Goal: Task Accomplishment & Management: Manage account settings

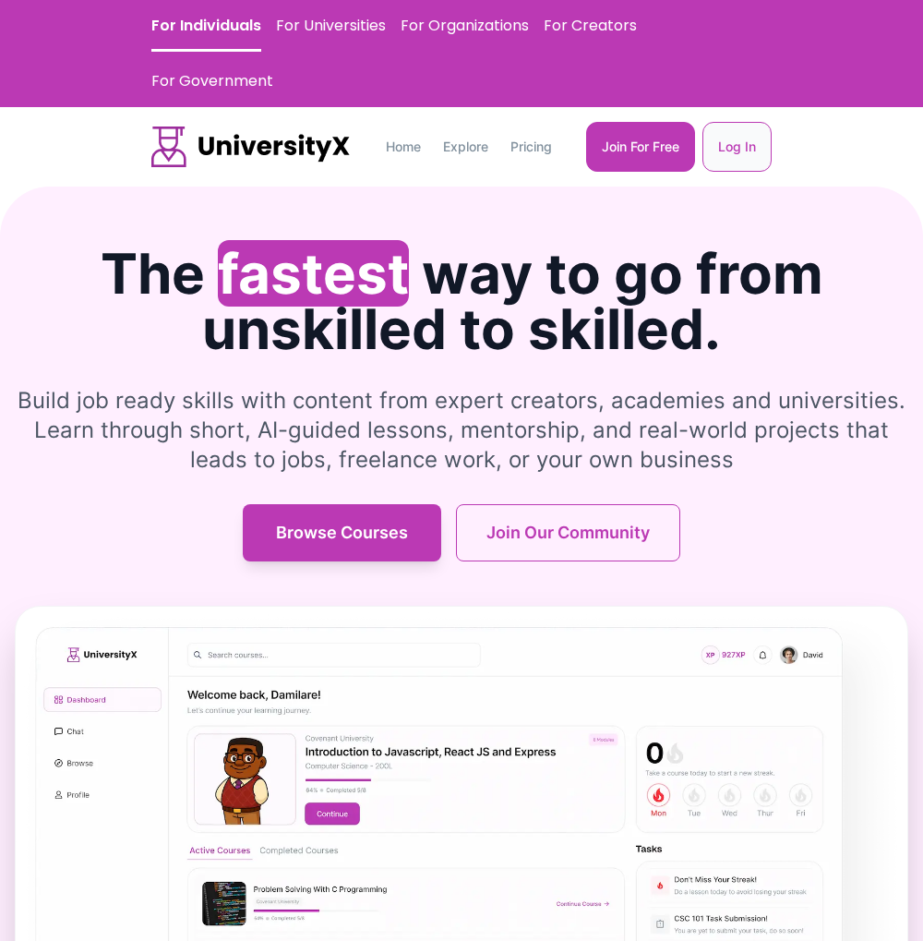
click at [738, 122] on button "Log In" at bounding box center [736, 147] width 69 height 50
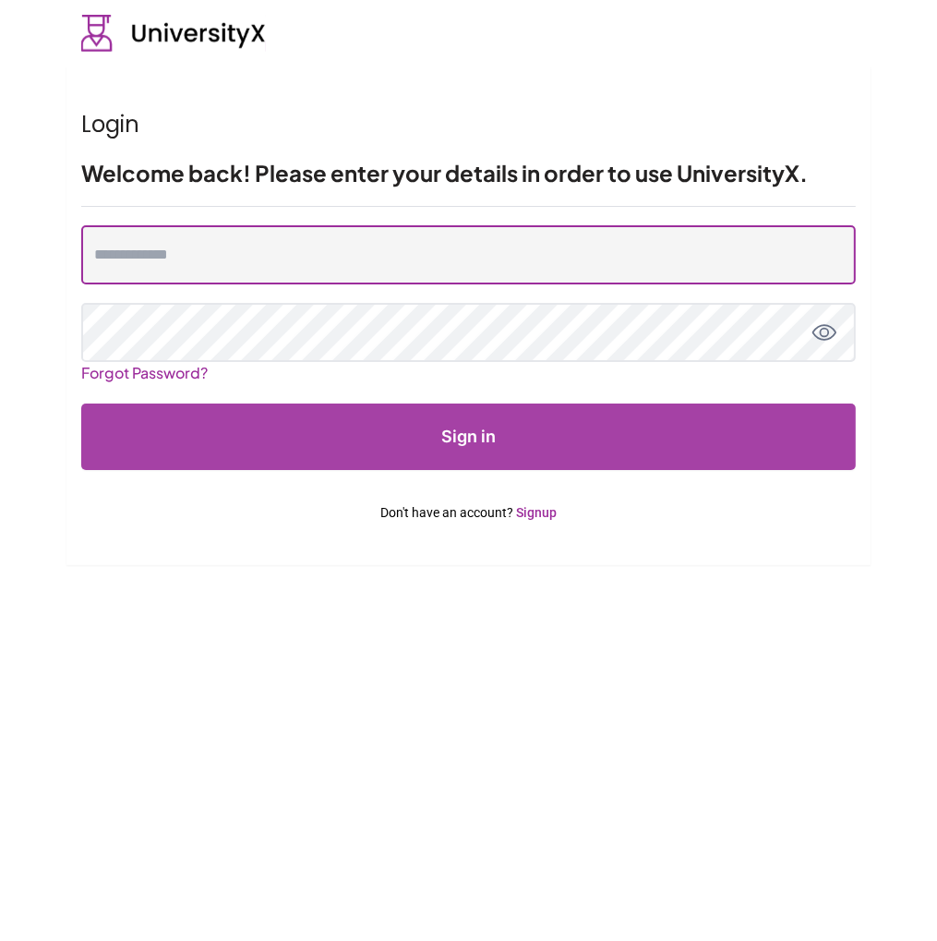
click at [247, 266] on input "email" at bounding box center [468, 254] width 774 height 59
type input "**********"
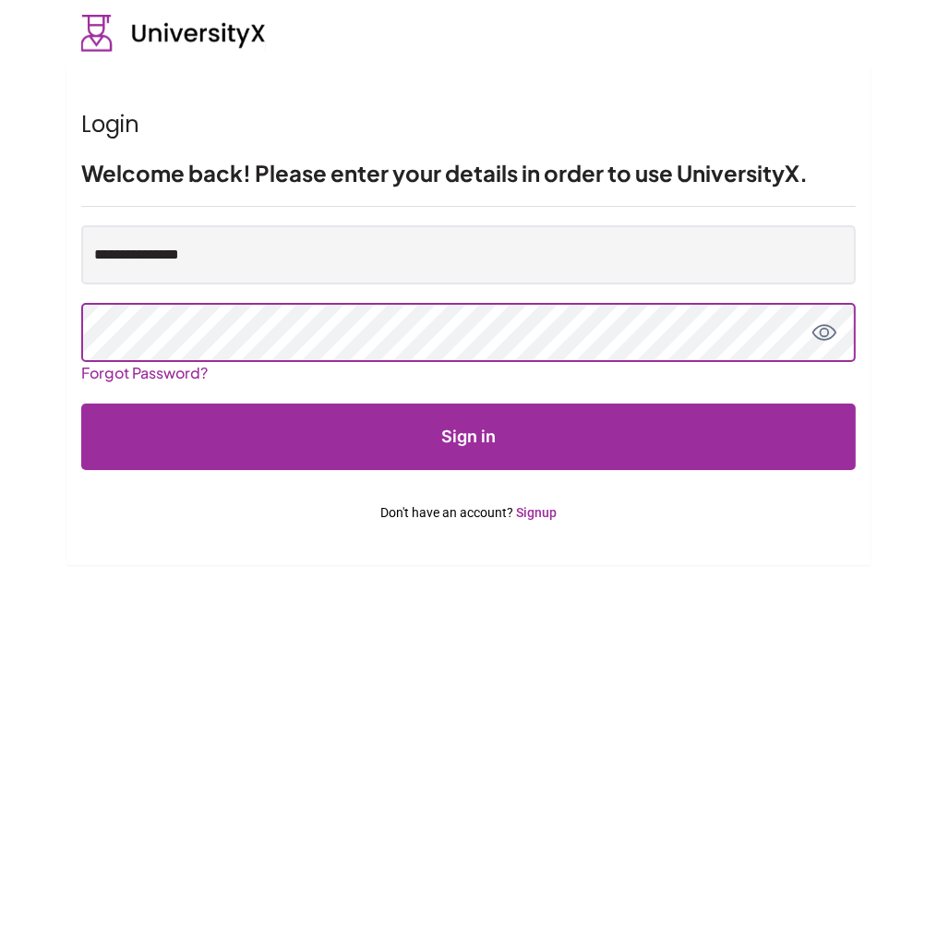
click at [81, 403] on button "Sign in" at bounding box center [468, 436] width 774 height 66
